Goal: Transaction & Acquisition: Purchase product/service

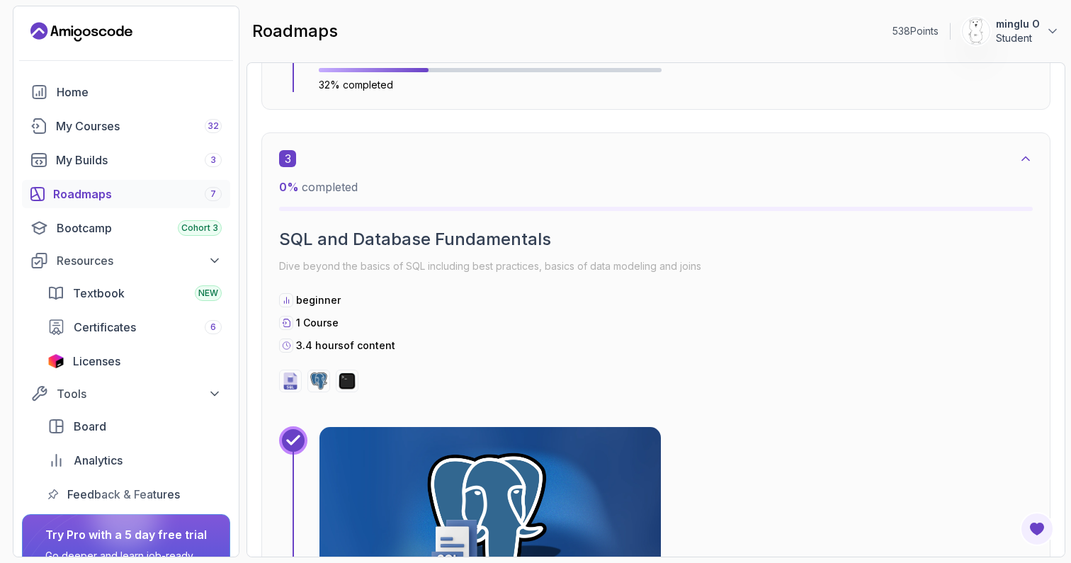
scroll to position [1713, 0]
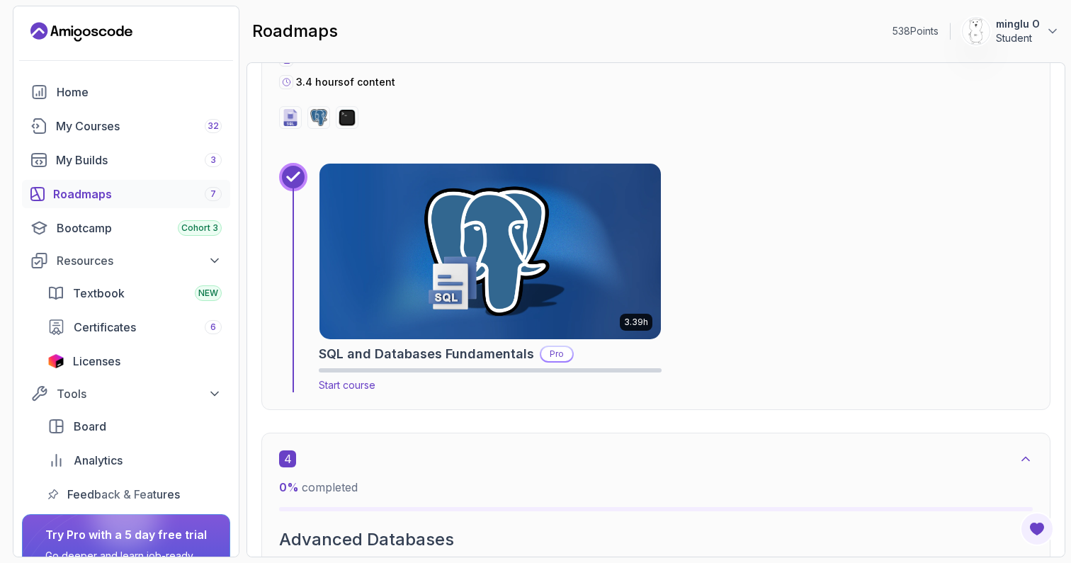
click at [501, 261] on img at bounding box center [490, 251] width 359 height 184
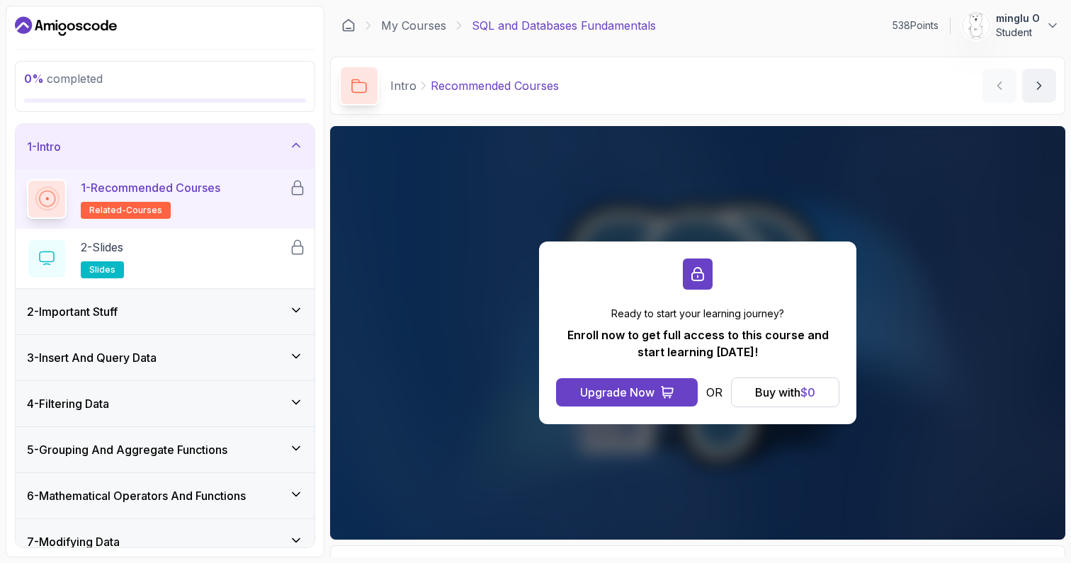
scroll to position [201, 0]
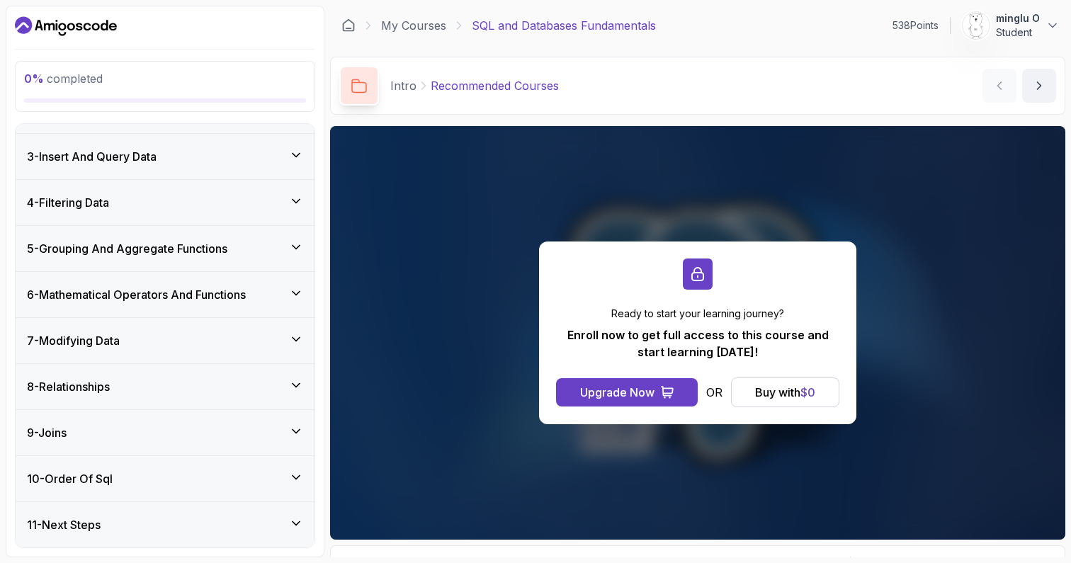
click at [210, 381] on div "8 - Relationships" at bounding box center [165, 386] width 276 height 17
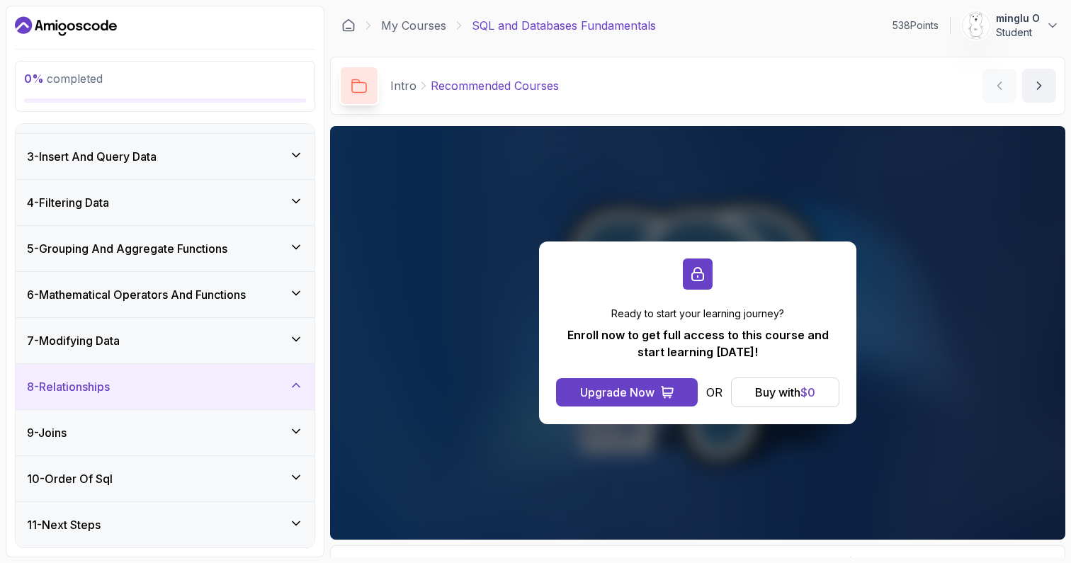
scroll to position [82, 0]
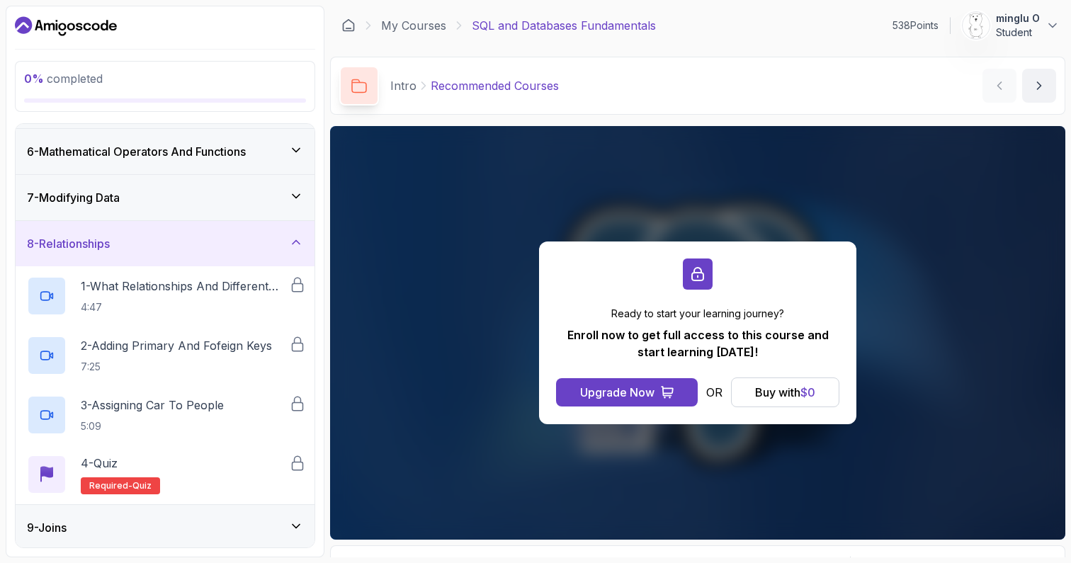
click at [236, 249] on div "8 - Relationships" at bounding box center [165, 243] width 276 height 17
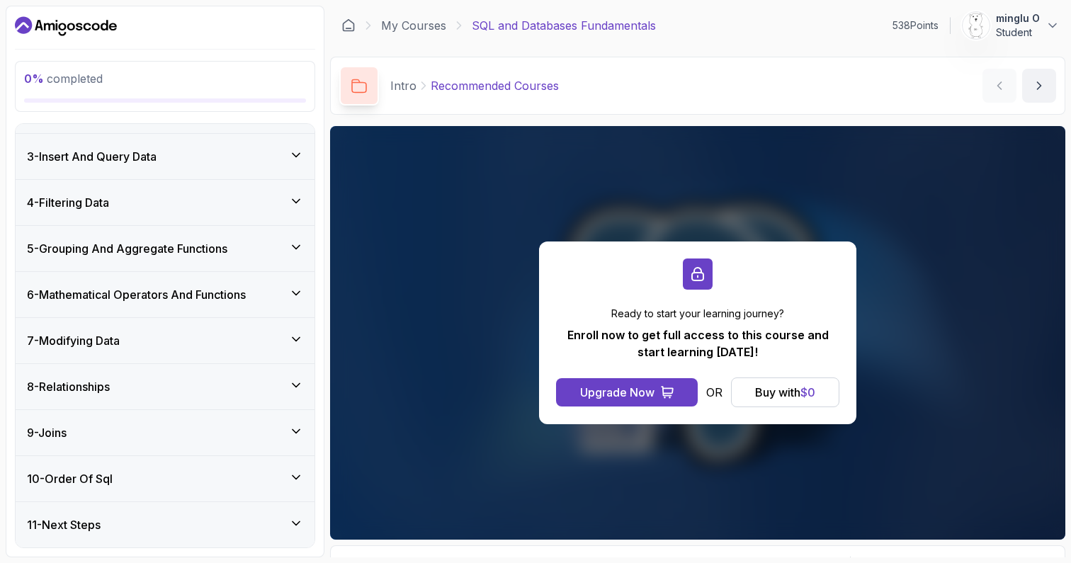
scroll to position [0, 0]
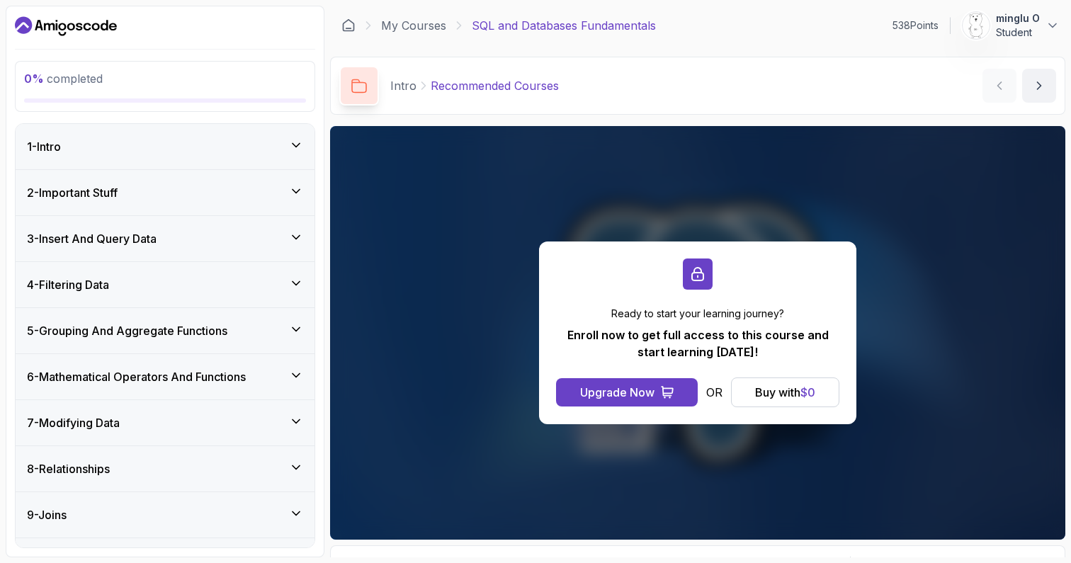
click at [860, 106] on div "Intro Recommended Courses Recommended Courses by nelson" at bounding box center [698, 86] width 736 height 58
click at [647, 390] on div "Upgrade Now" at bounding box center [617, 392] width 74 height 17
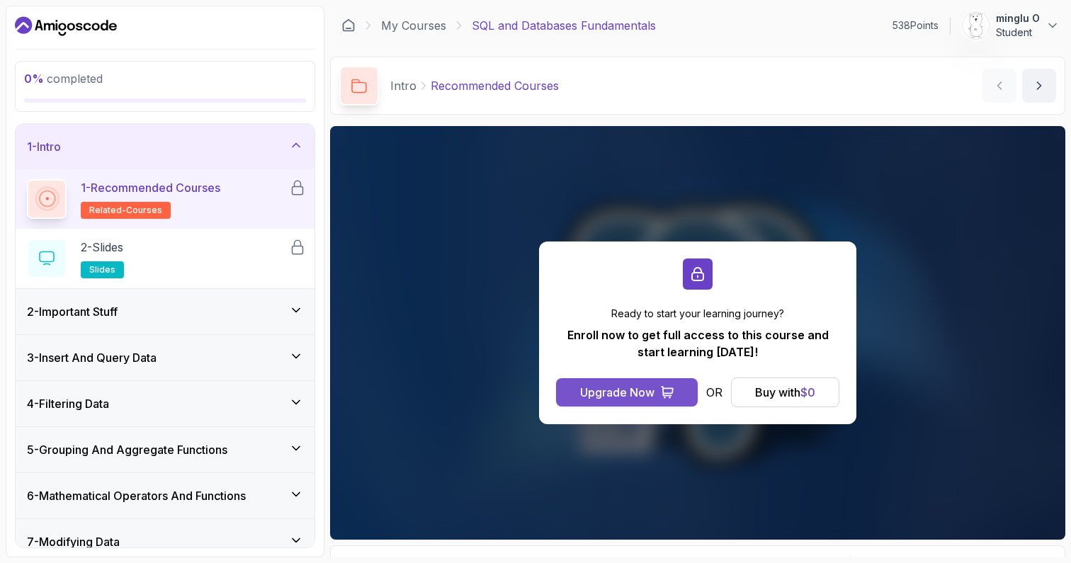
click at [605, 393] on div "Upgrade Now" at bounding box center [617, 392] width 74 height 17
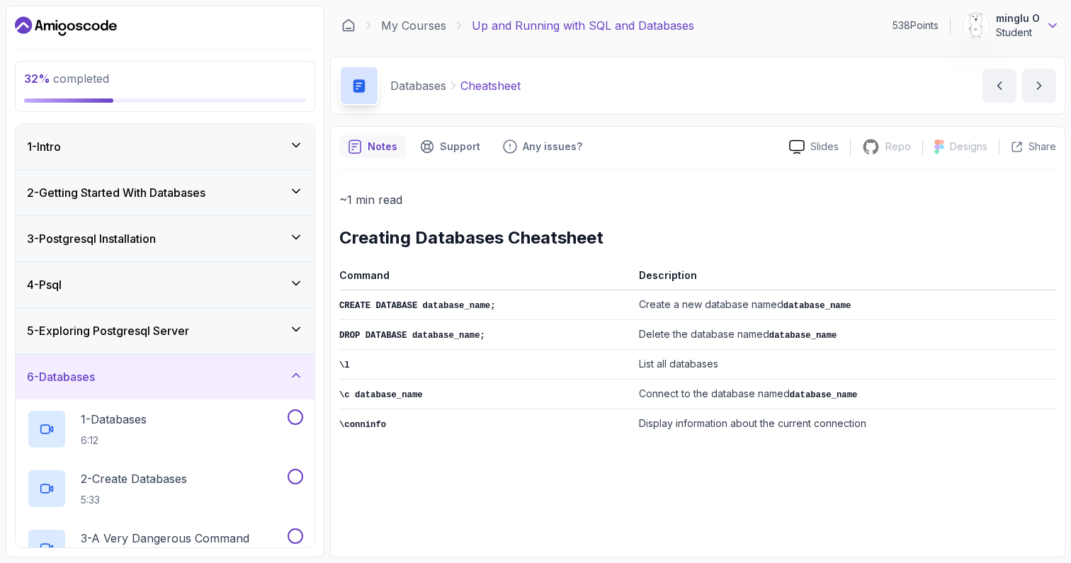
click at [1051, 28] on icon at bounding box center [1053, 25] width 14 height 14
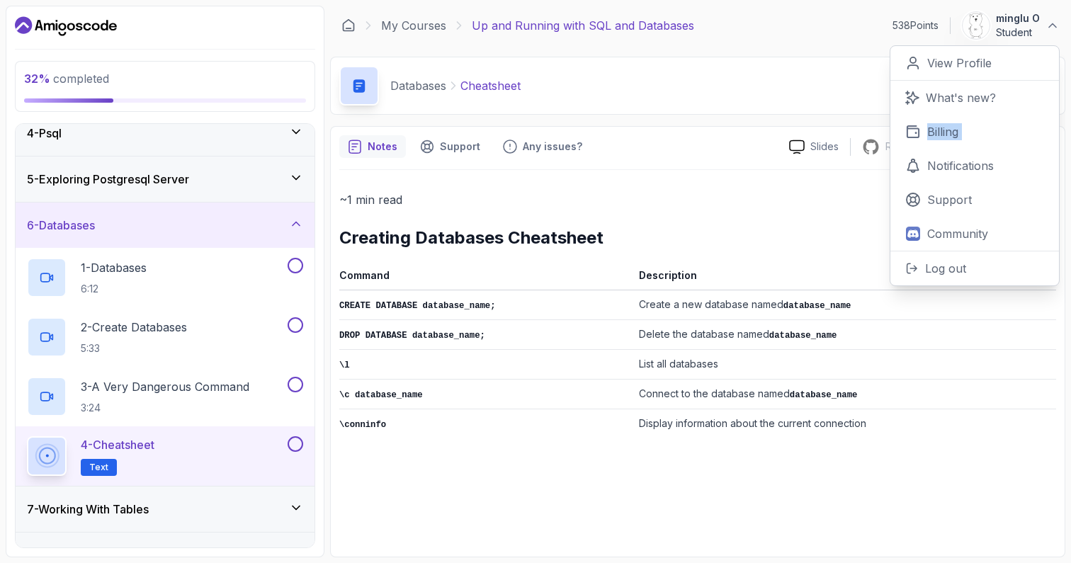
scroll to position [182, 0]
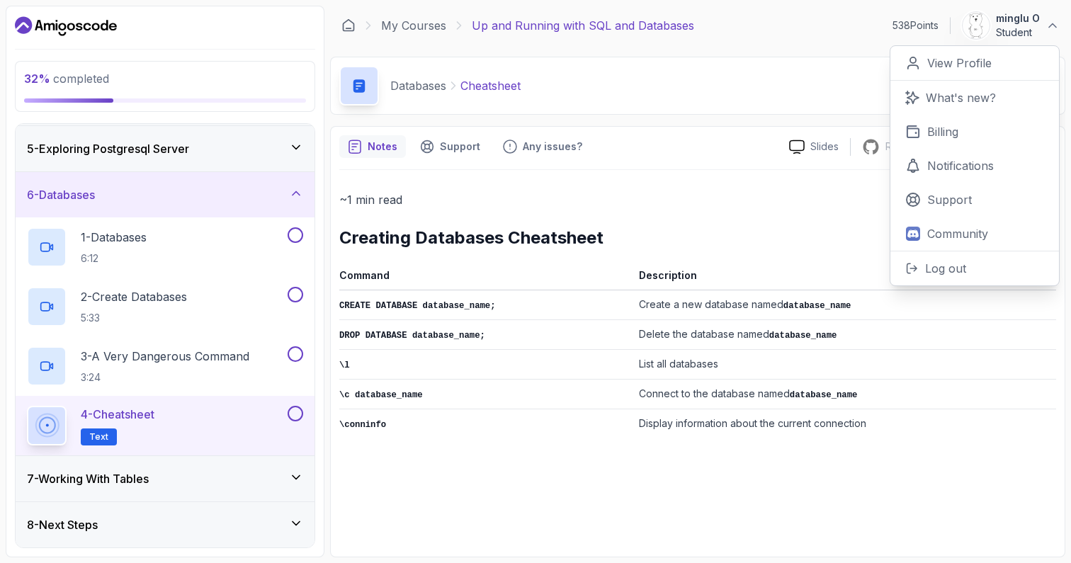
click at [418, 465] on div "~1 min read Creating Databases Cheatsheet Command Description CREATE DATABASE d…" at bounding box center [697, 359] width 717 height 378
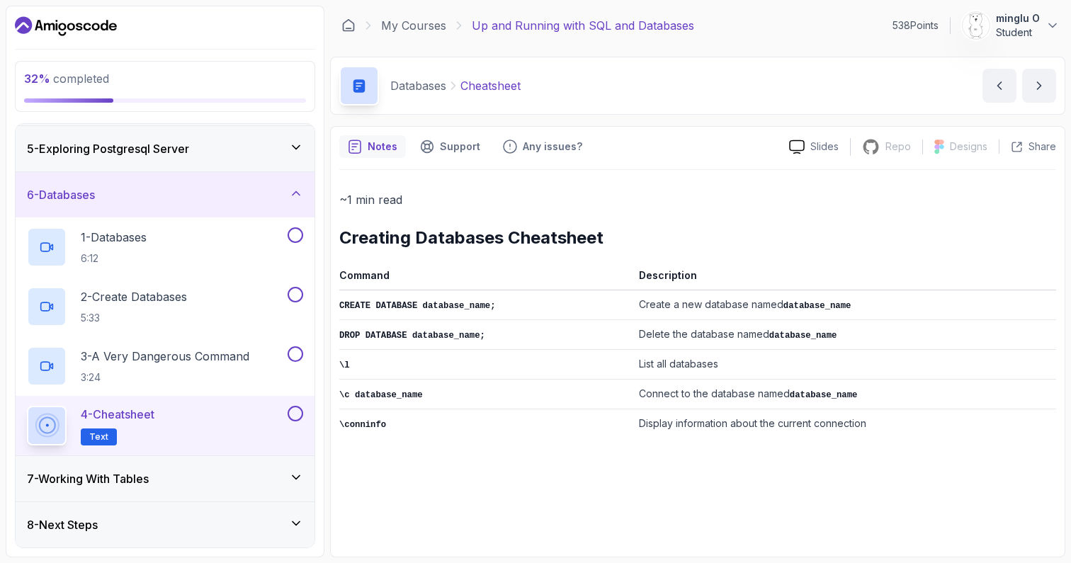
scroll to position [75, 0]
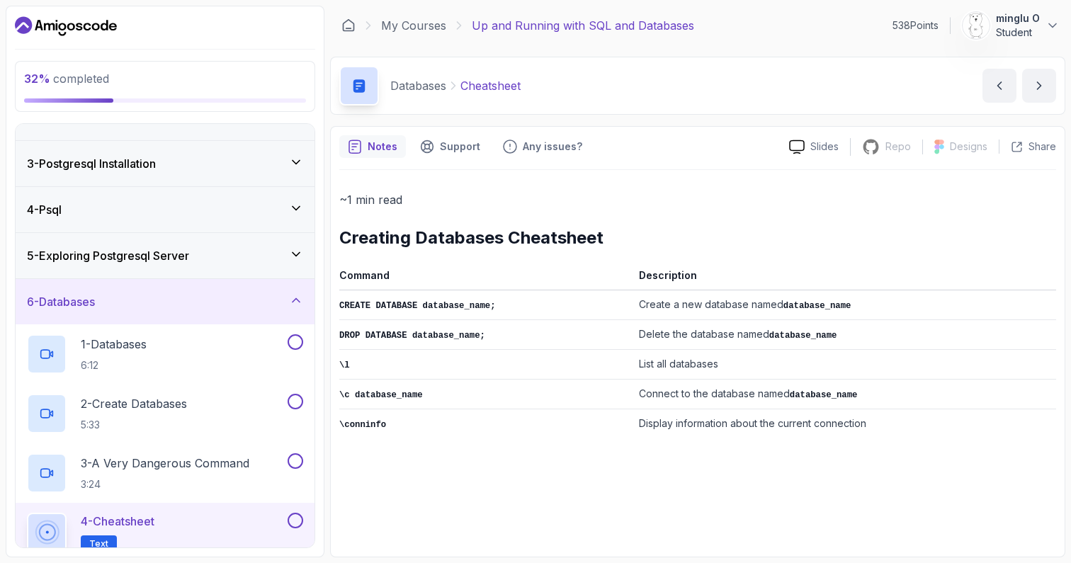
click at [198, 253] on div "5 - Exploring Postgresql Server" at bounding box center [165, 255] width 276 height 17
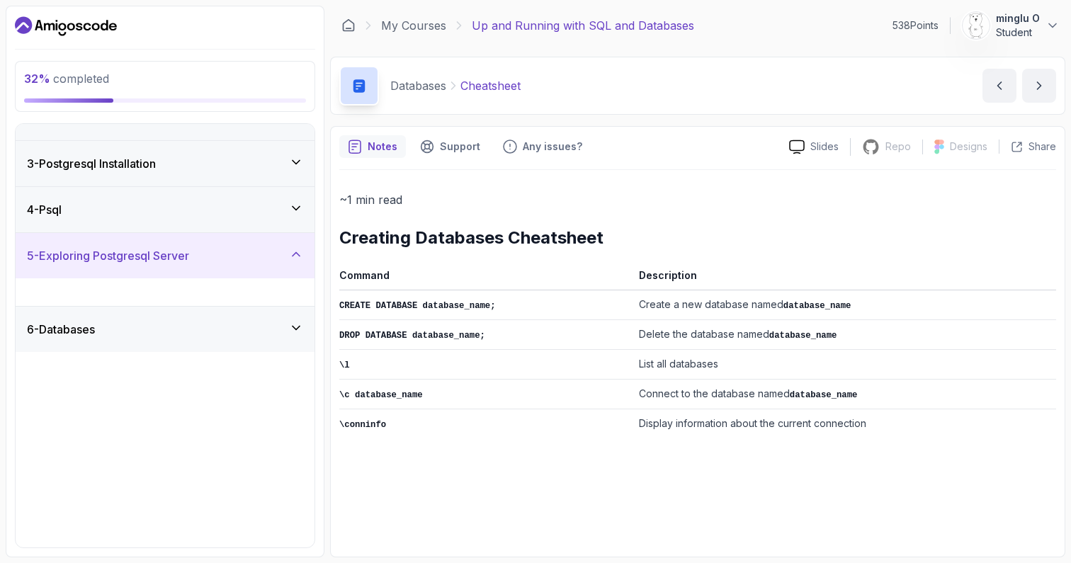
scroll to position [0, 0]
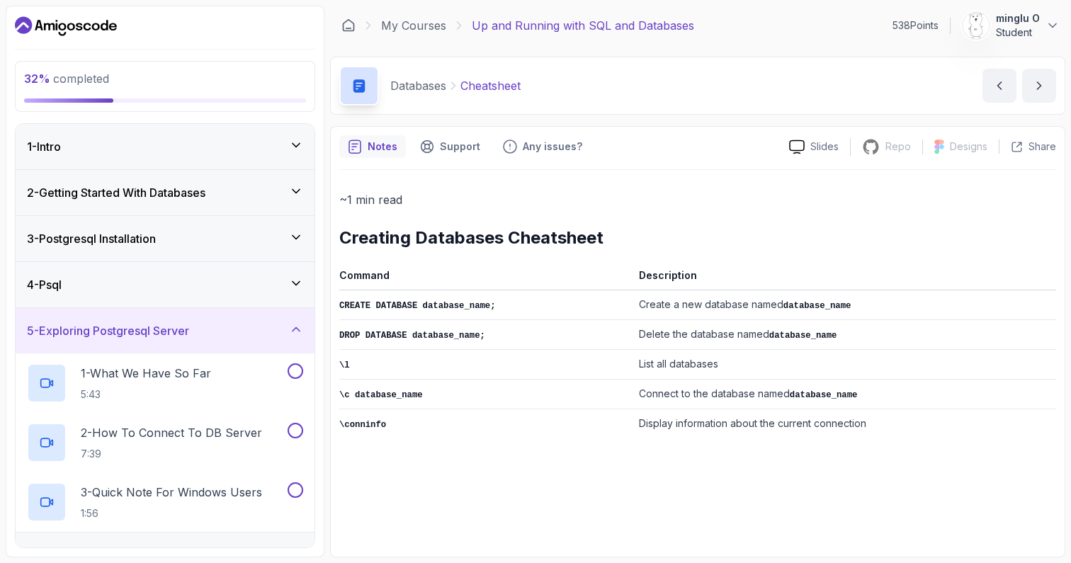
click at [196, 283] on div "4 - Psql" at bounding box center [165, 284] width 276 height 17
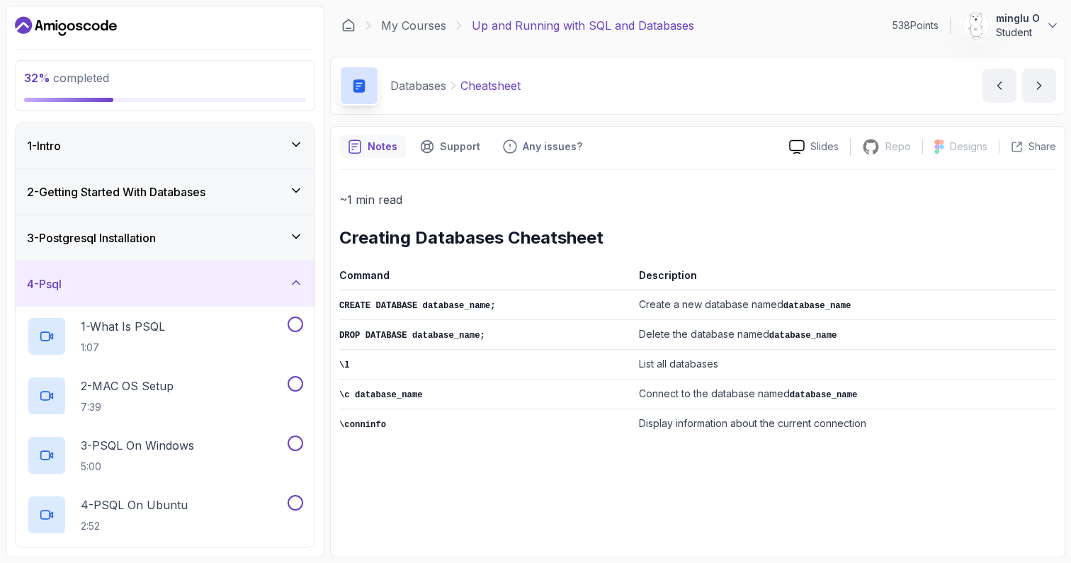
click at [217, 154] on div "1 - Intro" at bounding box center [165, 145] width 276 height 17
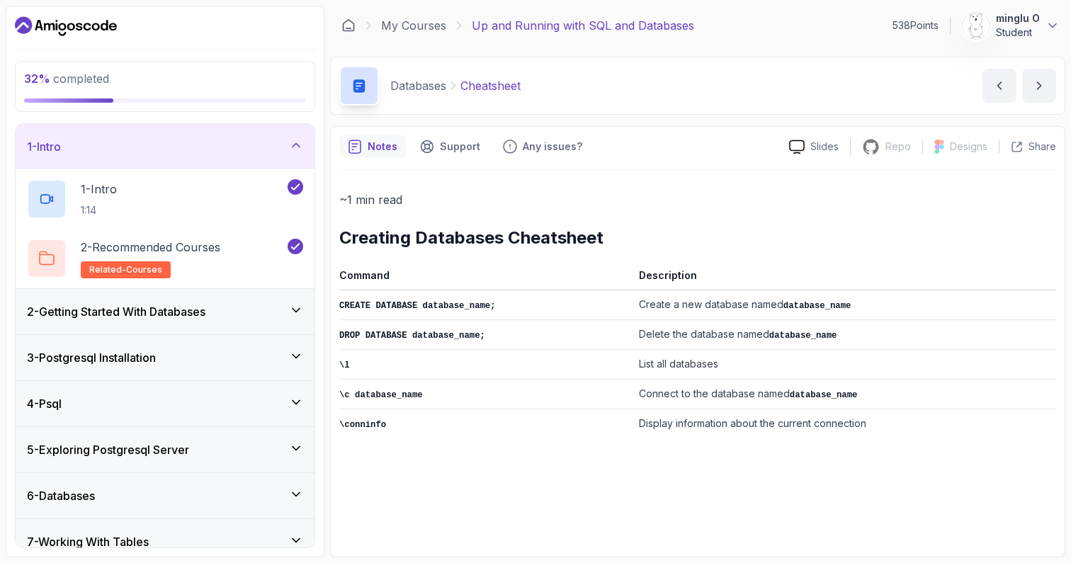
click at [217, 154] on div "1 - Intro" at bounding box center [165, 146] width 276 height 17
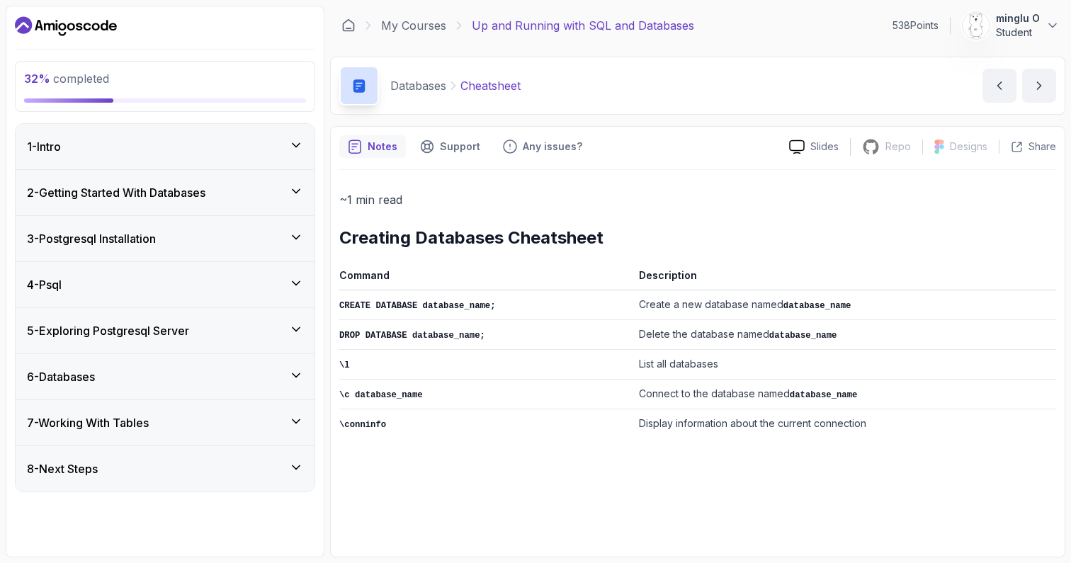
click at [195, 195] on h3 "2 - Getting Started With Databases" at bounding box center [116, 192] width 179 height 17
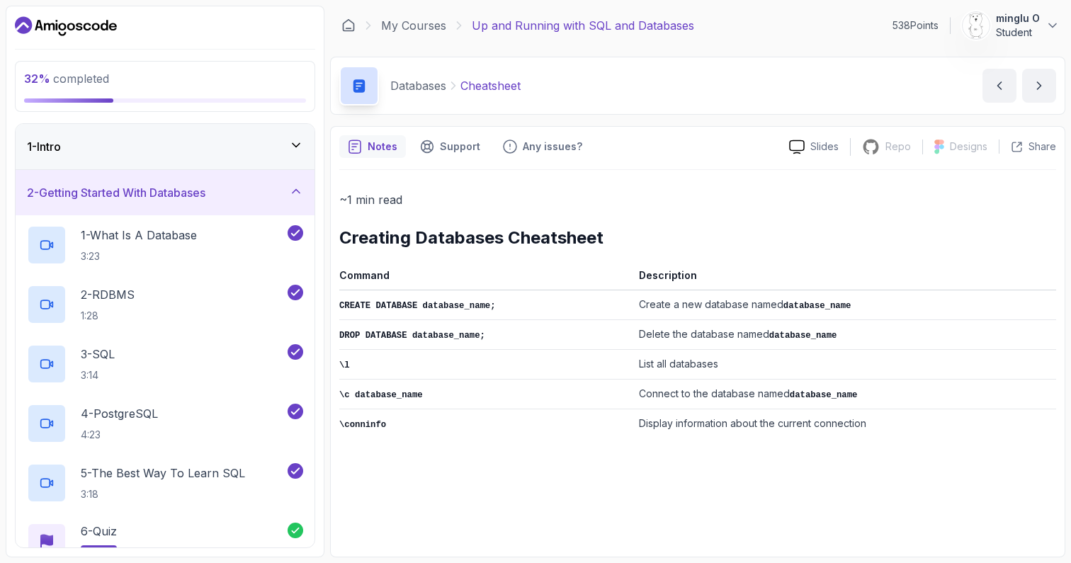
click at [205, 193] on h3 "2 - Getting Started With Databases" at bounding box center [116, 192] width 179 height 17
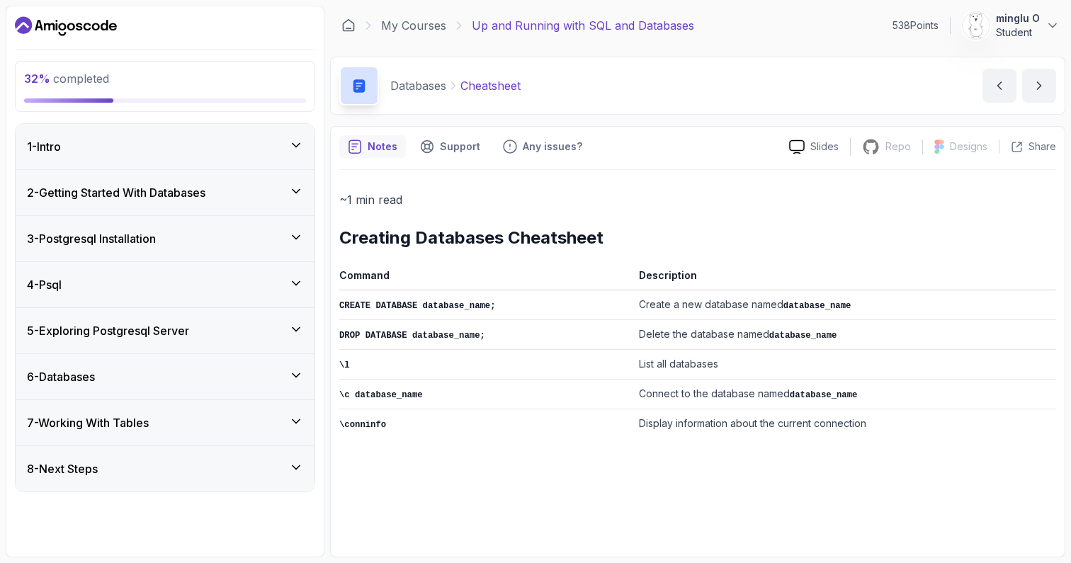
click at [227, 196] on div "2 - Getting Started With Databases" at bounding box center [165, 192] width 276 height 17
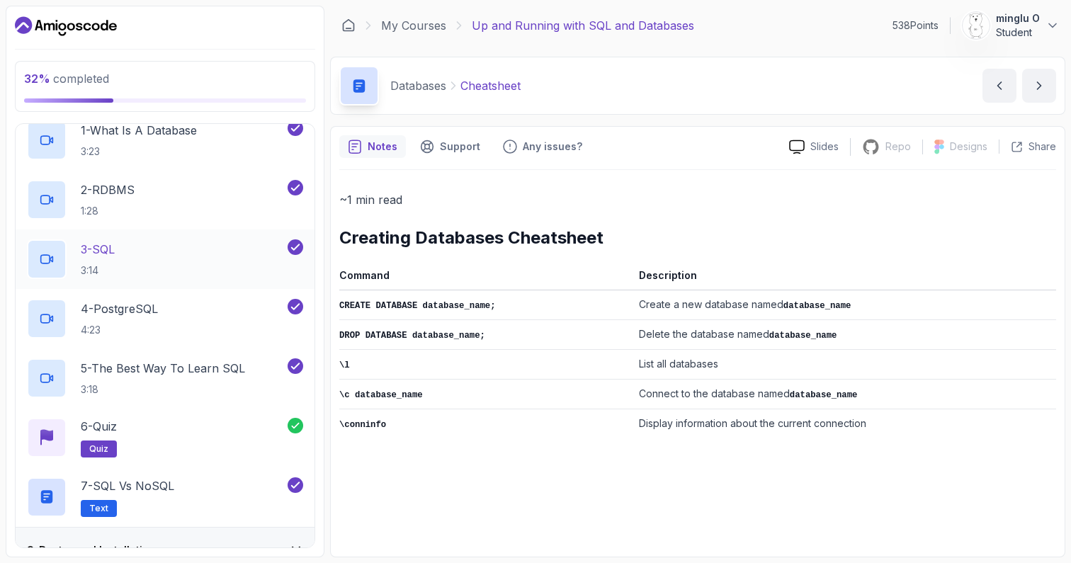
scroll to position [83, 0]
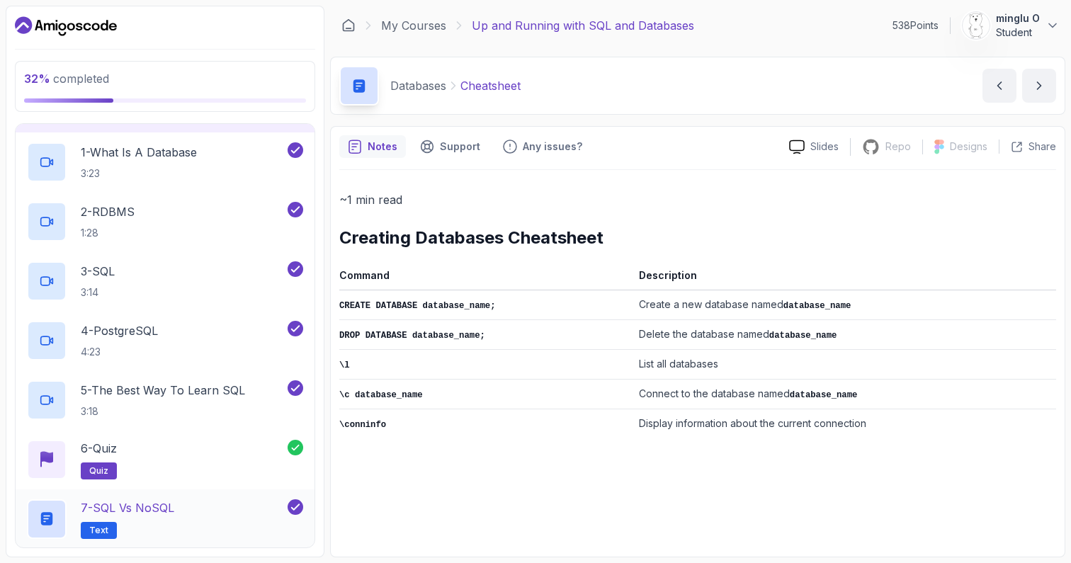
click at [145, 504] on p "7 - SQL vs NoSQL" at bounding box center [128, 508] width 94 height 17
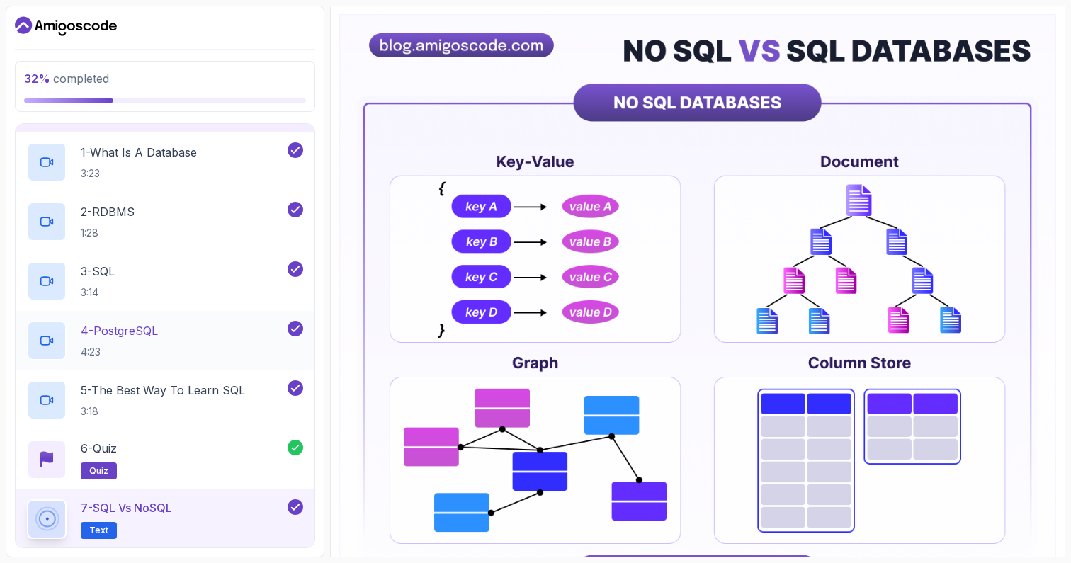
scroll to position [349, 0]
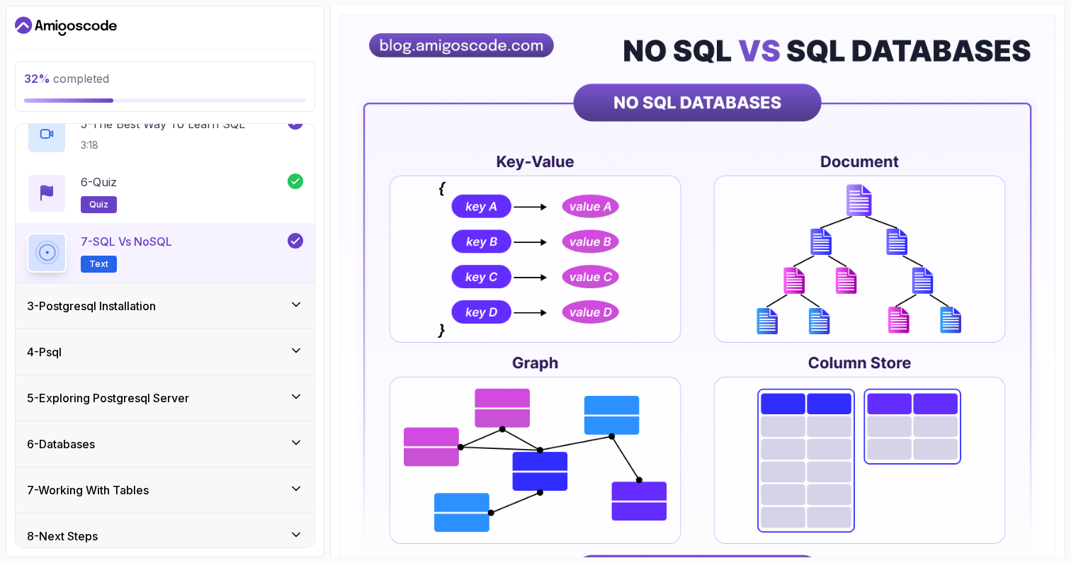
click at [153, 312] on h3 "3 - Postgresql Installation" at bounding box center [91, 306] width 129 height 17
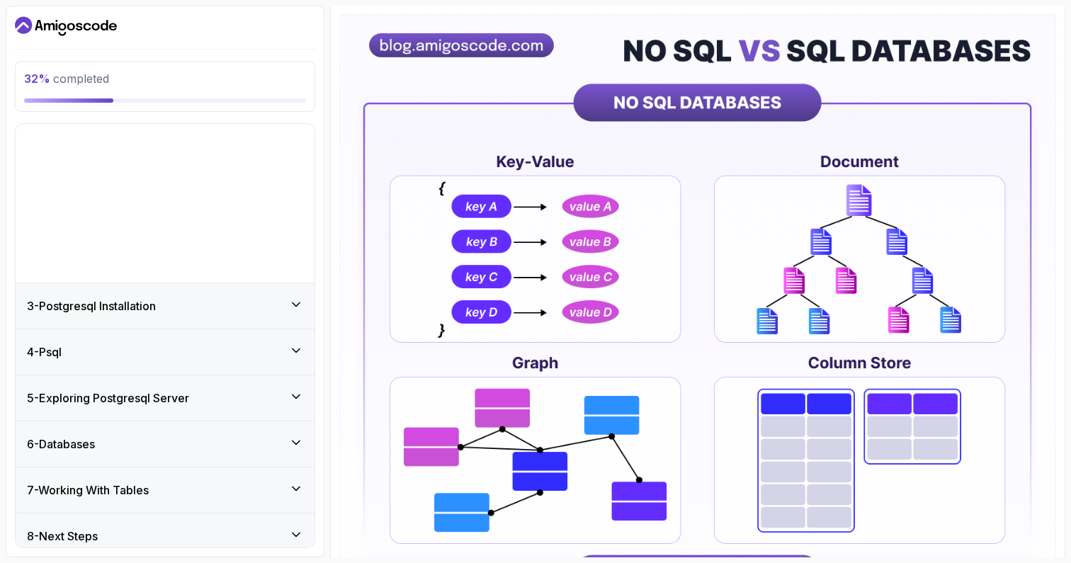
scroll to position [0, 0]
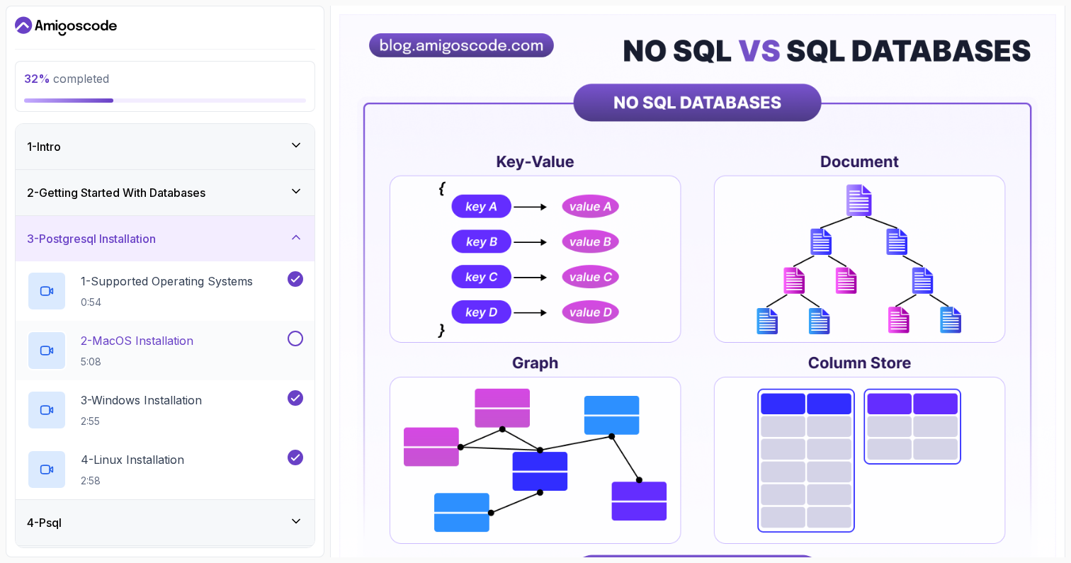
click at [193, 358] on p "5:08" at bounding box center [137, 362] width 113 height 14
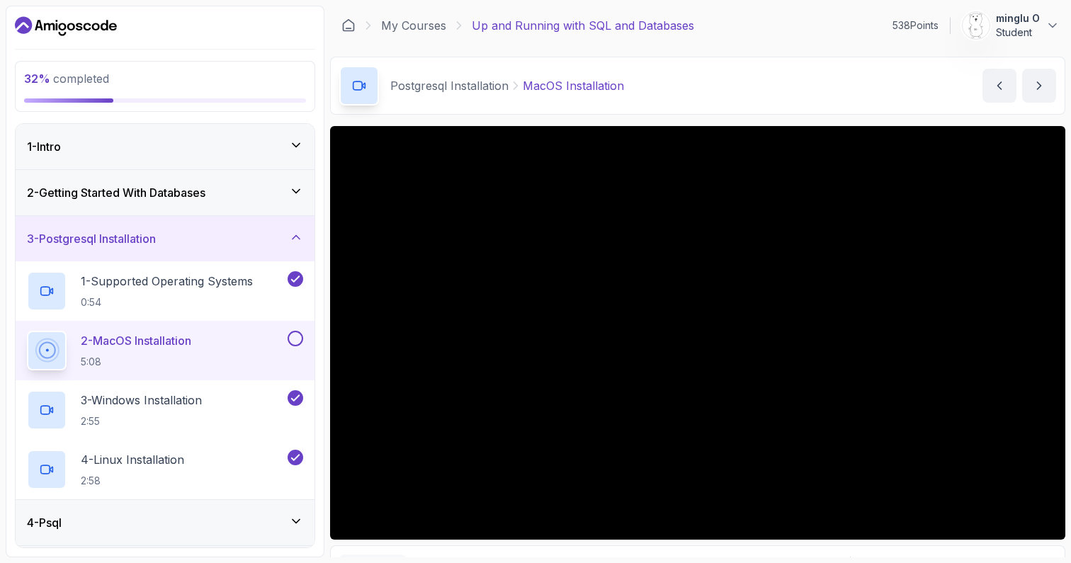
click at [295, 339] on button at bounding box center [296, 339] width 16 height 16
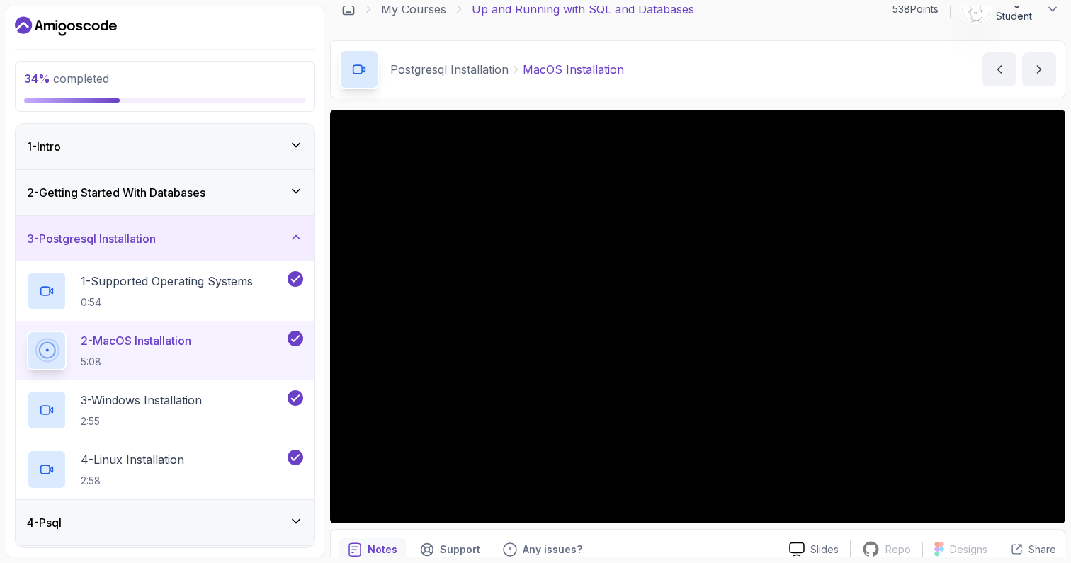
scroll to position [19, 0]
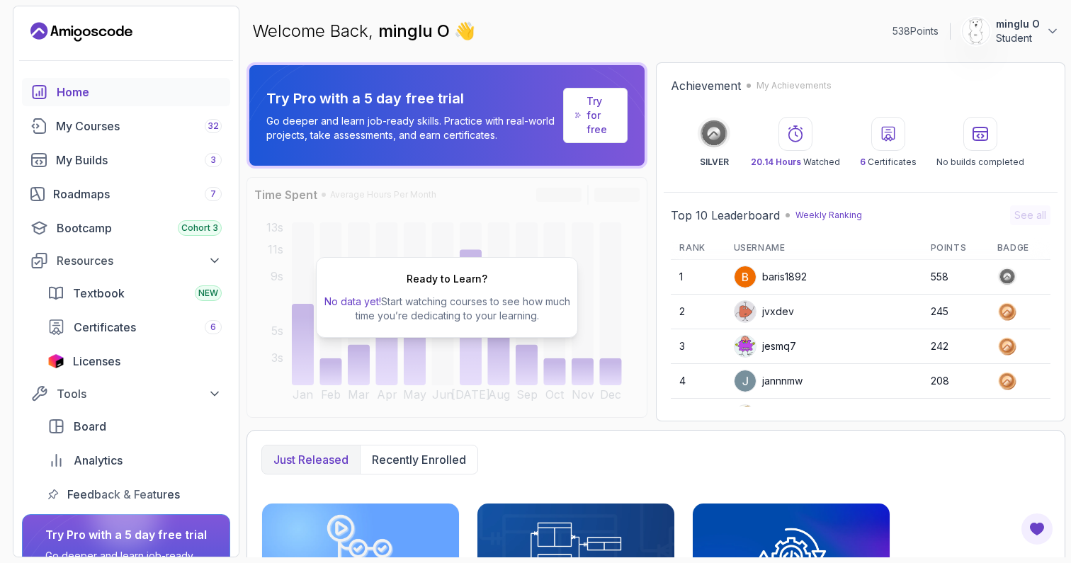
click at [1021, 40] on p "Student" at bounding box center [1018, 38] width 44 height 14
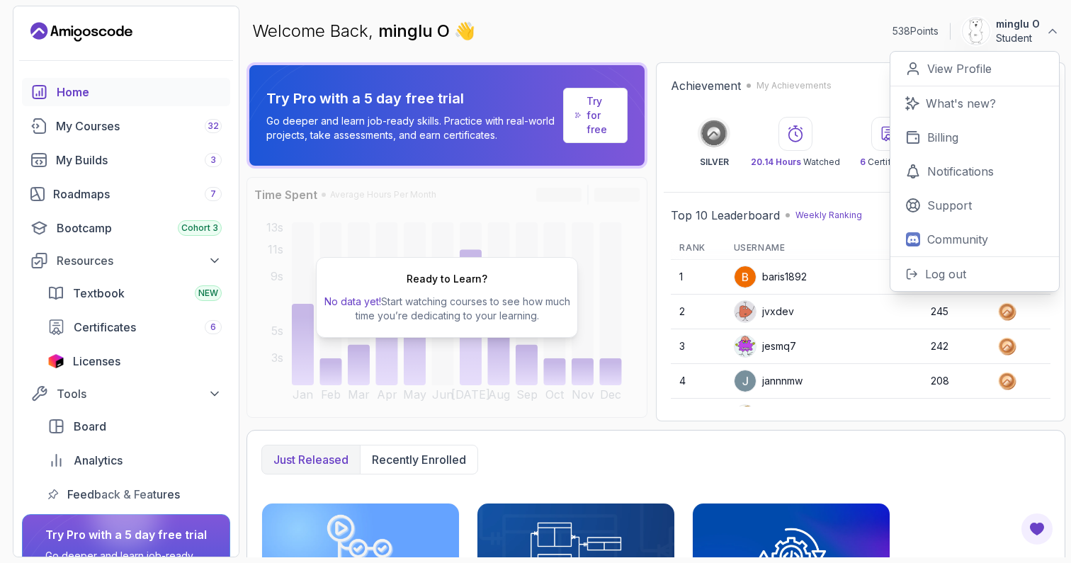
click at [626, 49] on div "Welcome Back, minglu O 👋 538 Points minglu O Student 0 Points View Profile What…" at bounding box center [656, 31] width 819 height 51
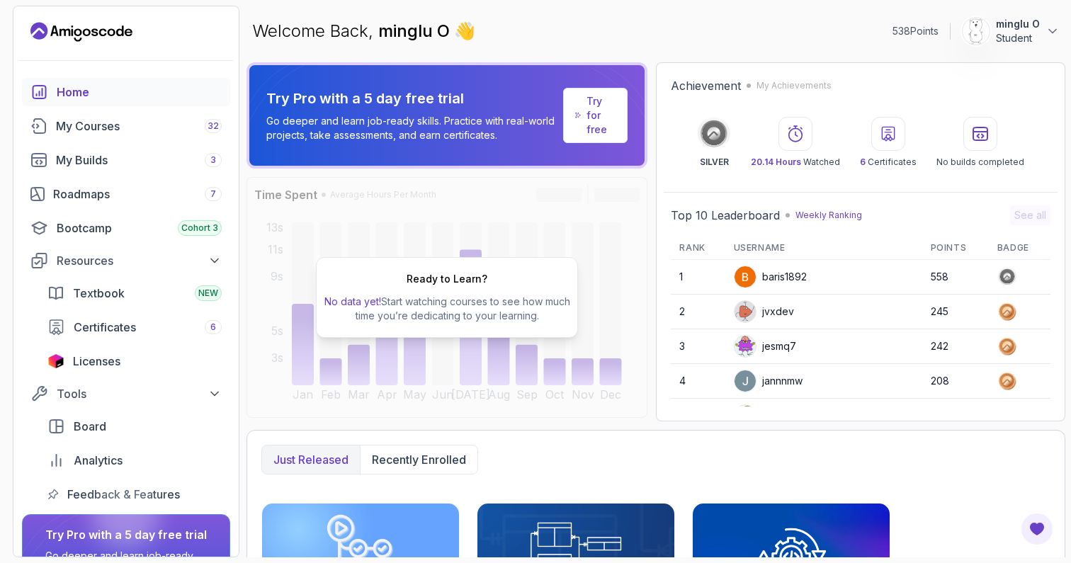
click at [602, 130] on p "Try for free" at bounding box center [601, 115] width 29 height 43
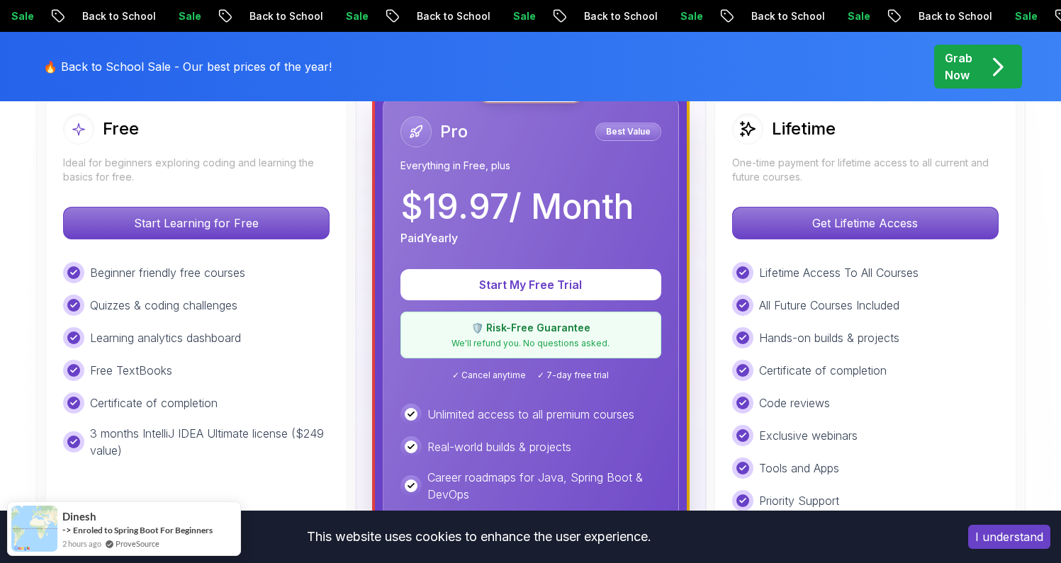
scroll to position [361, 0]
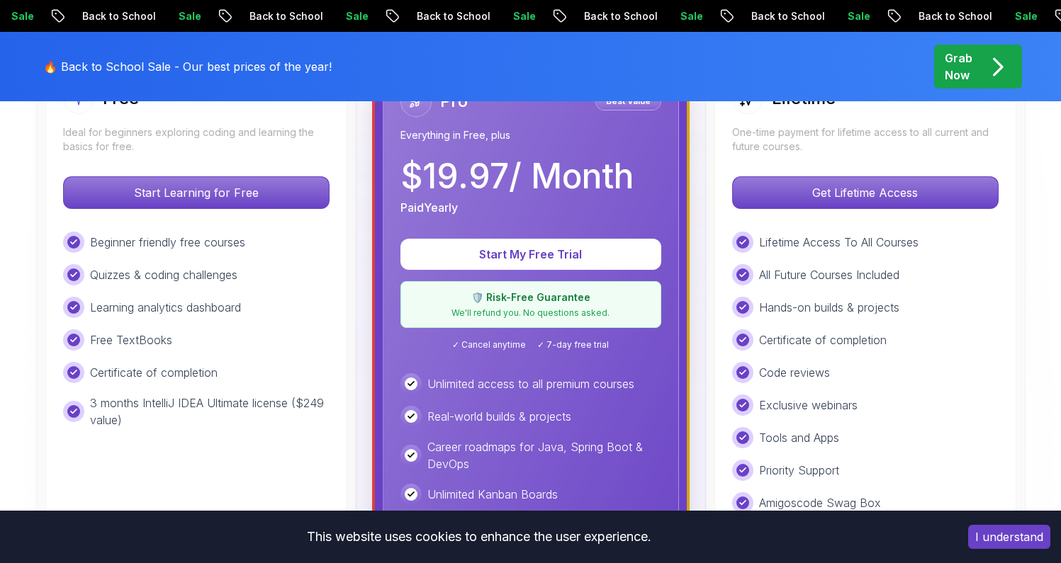
scroll to position [340, 0]
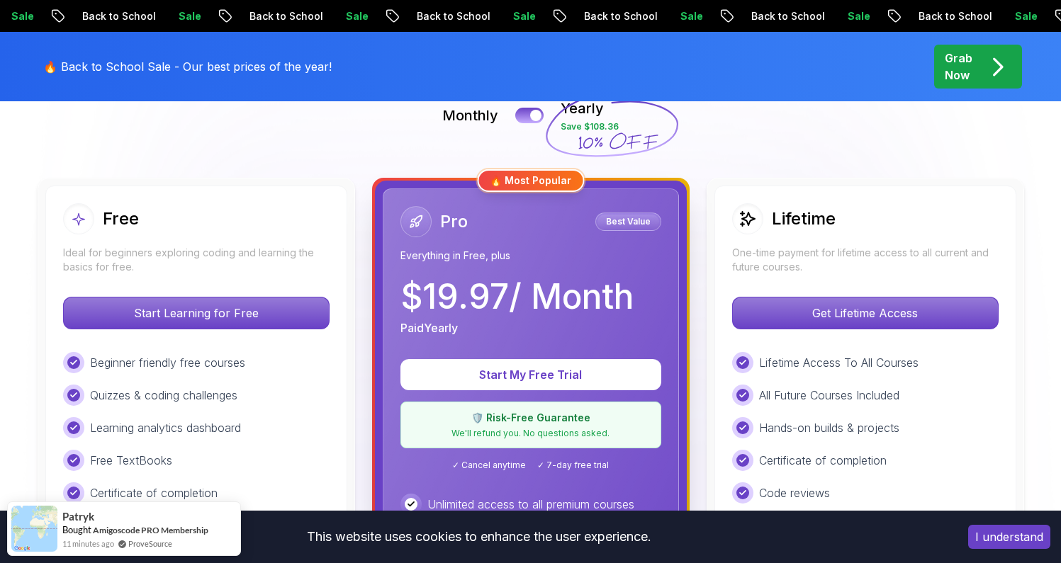
click at [1001, 537] on button "I understand" at bounding box center [1009, 537] width 82 height 24
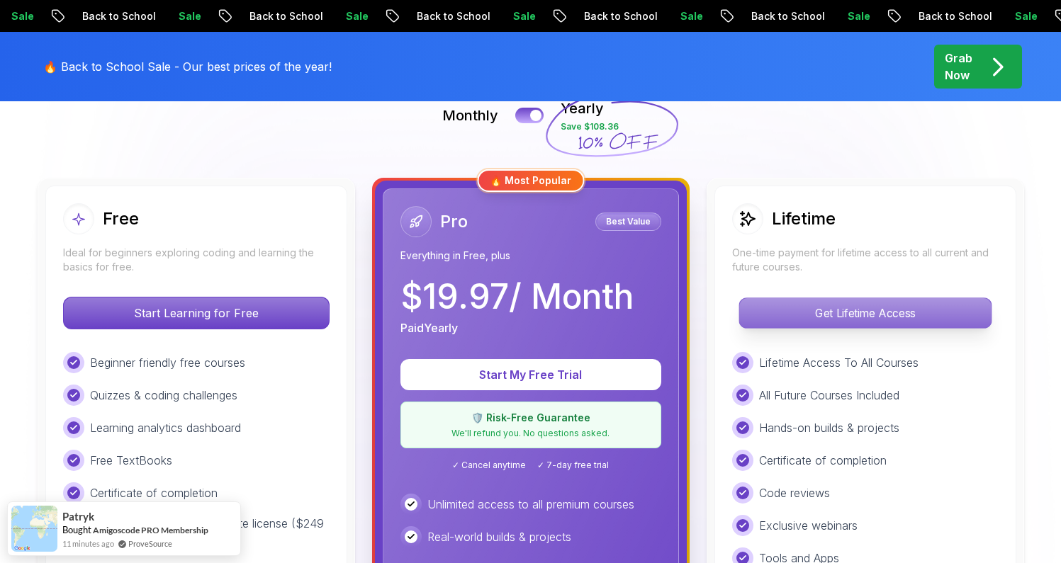
click at [839, 315] on p "Get Lifetime Access" at bounding box center [865, 313] width 252 height 30
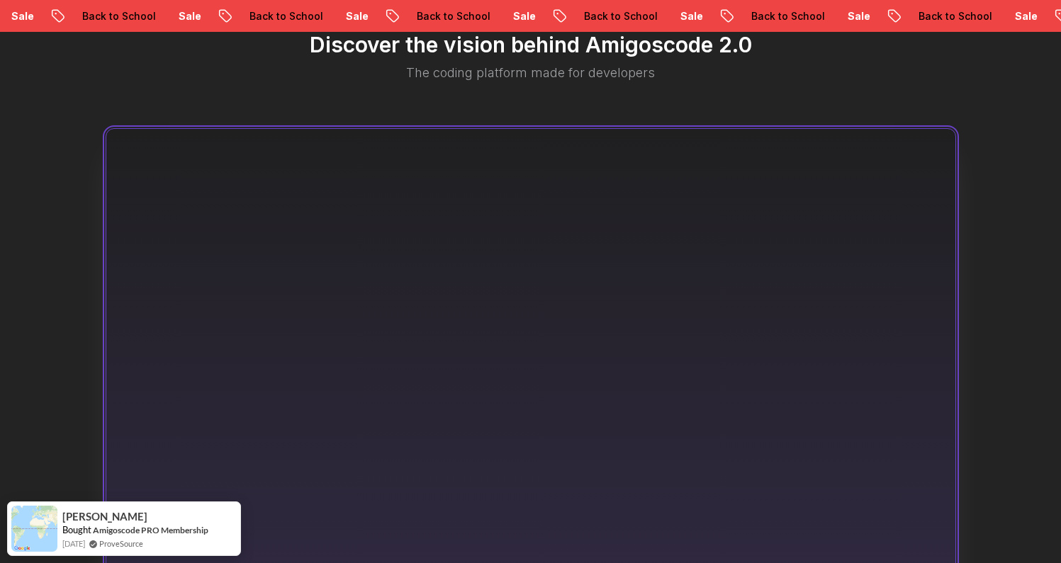
scroll to position [991, 0]
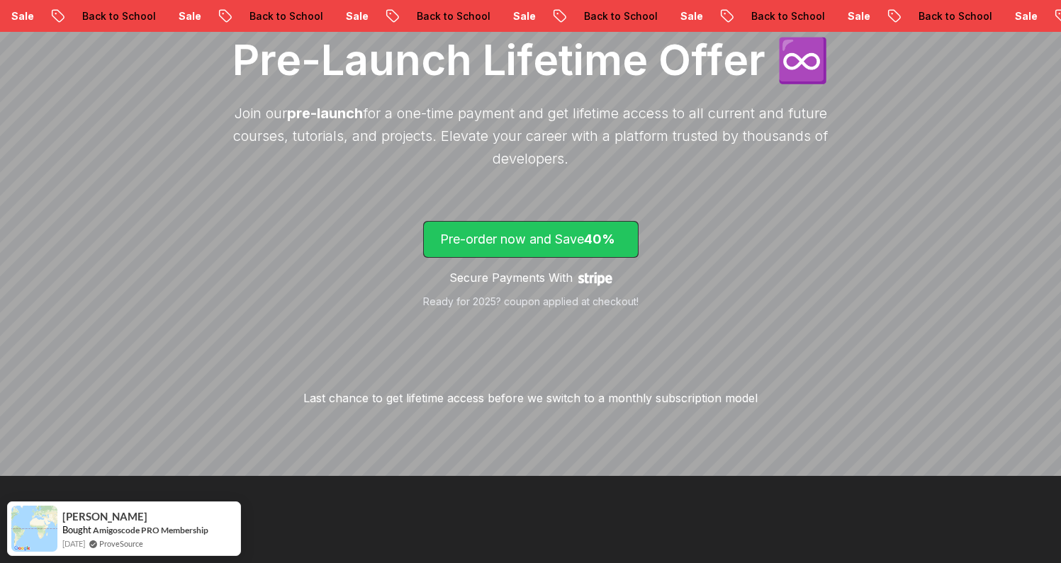
click at [560, 230] on p "Pre-order now and Save 40%" at bounding box center [530, 240] width 181 height 20
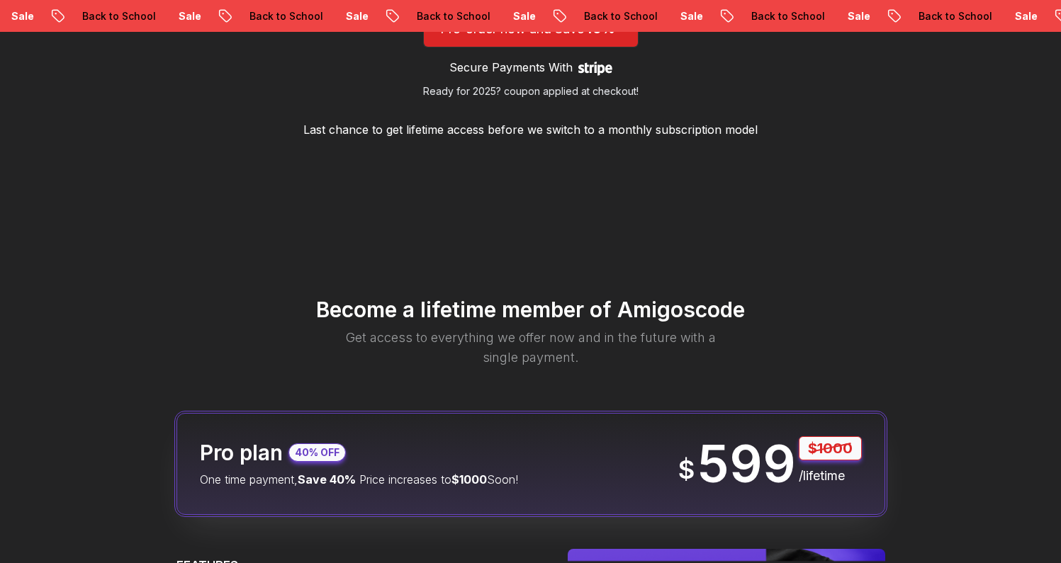
scroll to position [1669, 0]
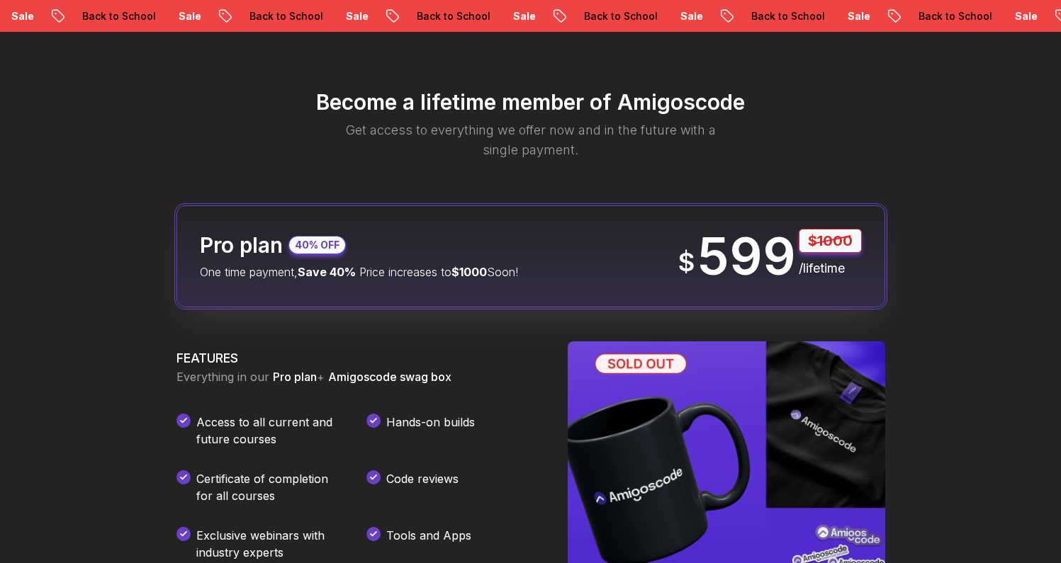
scroll to position [286, 0]
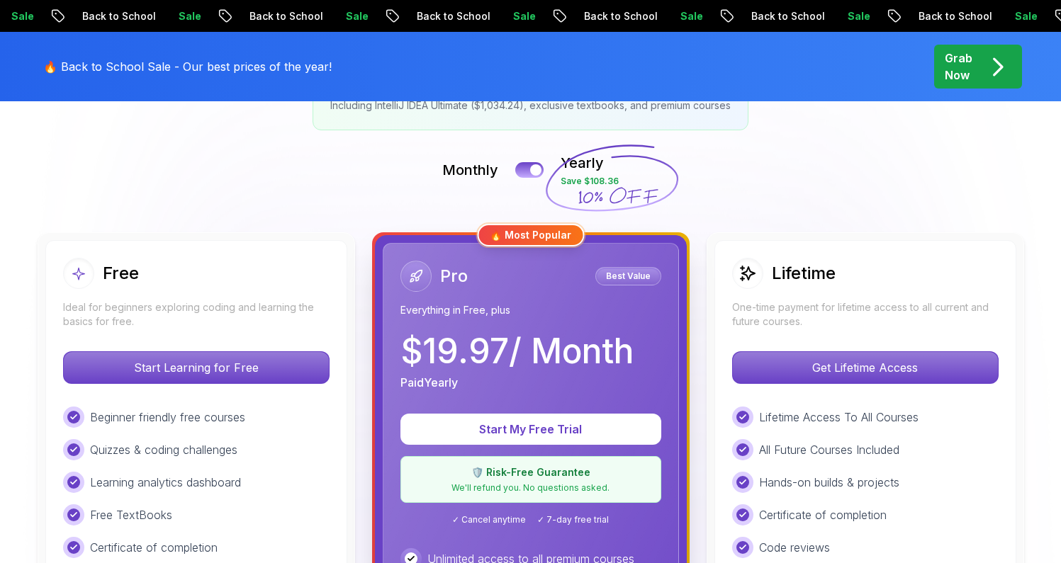
scroll to position [340, 0]
